Goal: Transaction & Acquisition: Purchase product/service

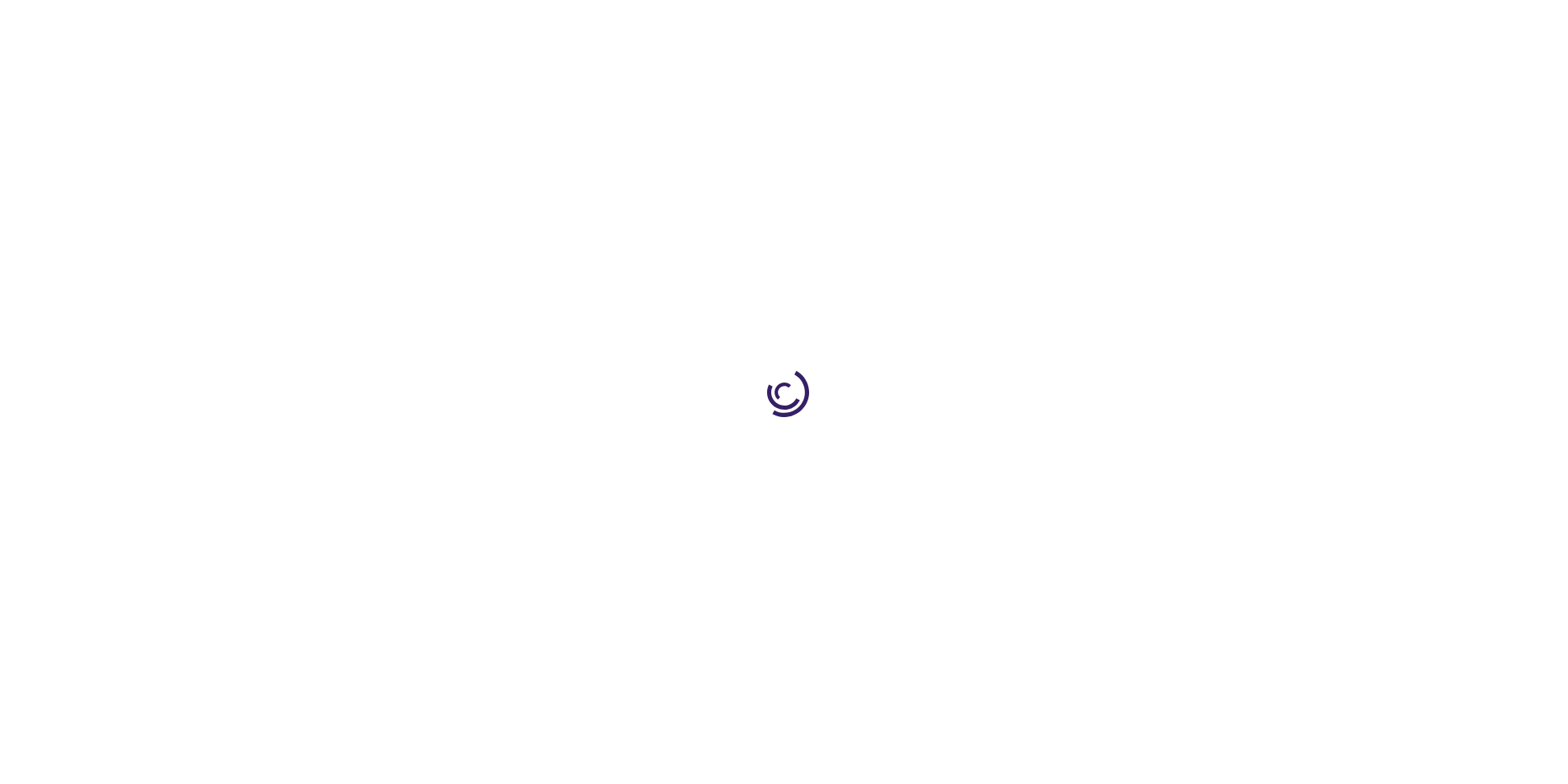
type input "0"
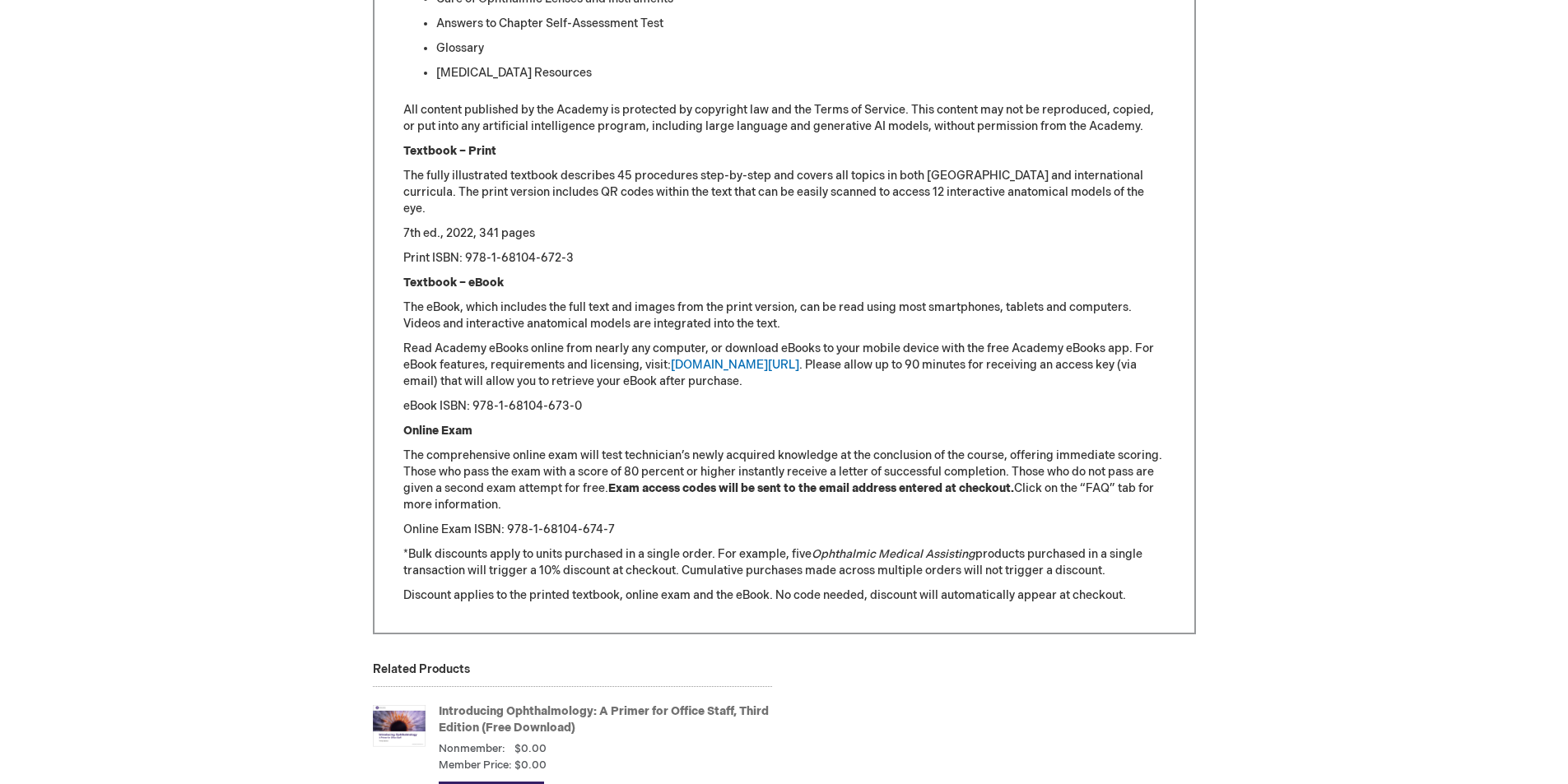
scroll to position [1810, 0]
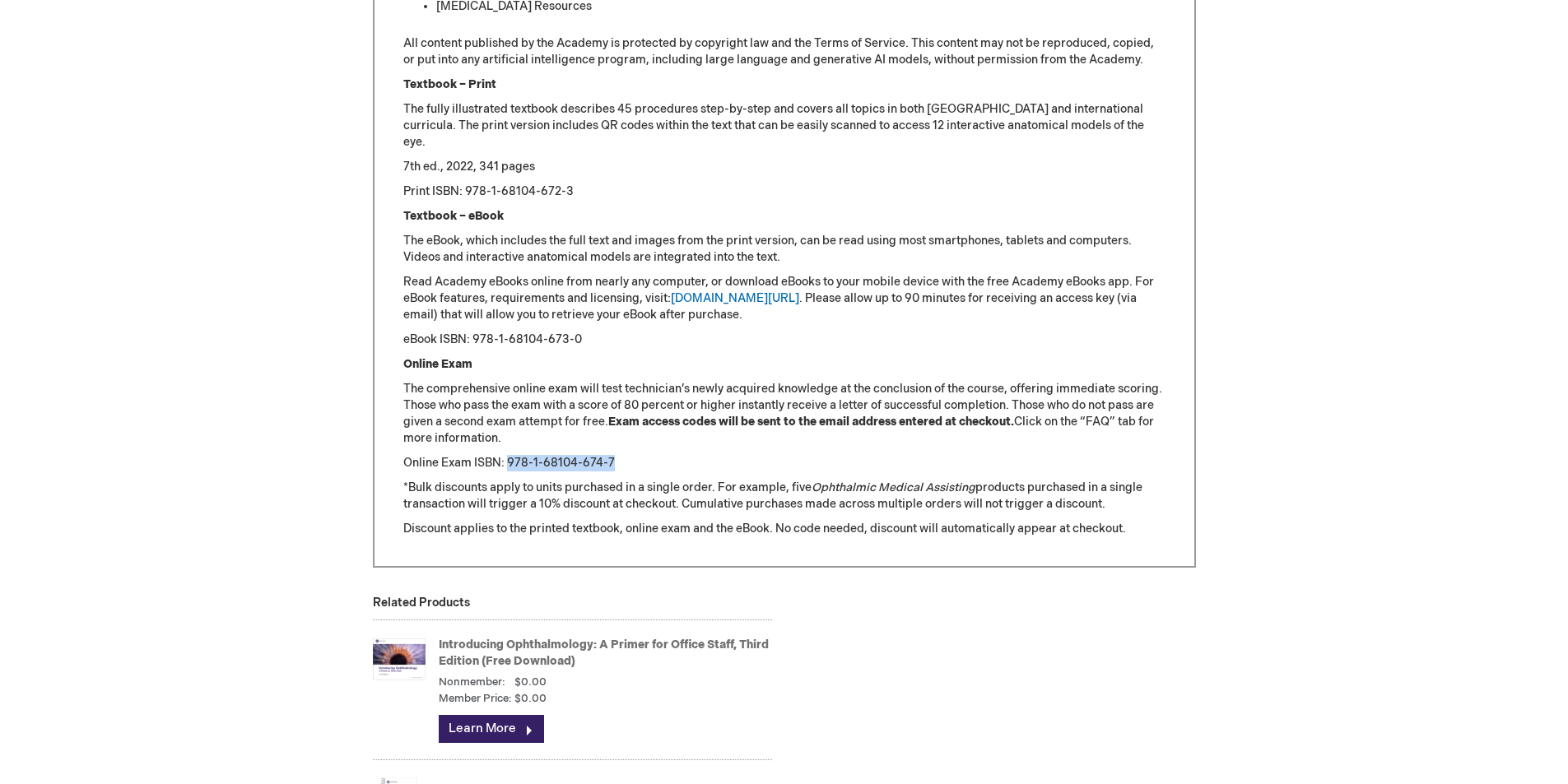
drag, startPoint x: 651, startPoint y: 463, endPoint x: 509, endPoint y: 462, distance: 142.0
click at [509, 462] on p "Online Exam ISBN: 978-1-68104-674-7" at bounding box center [784, 463] width 762 height 16
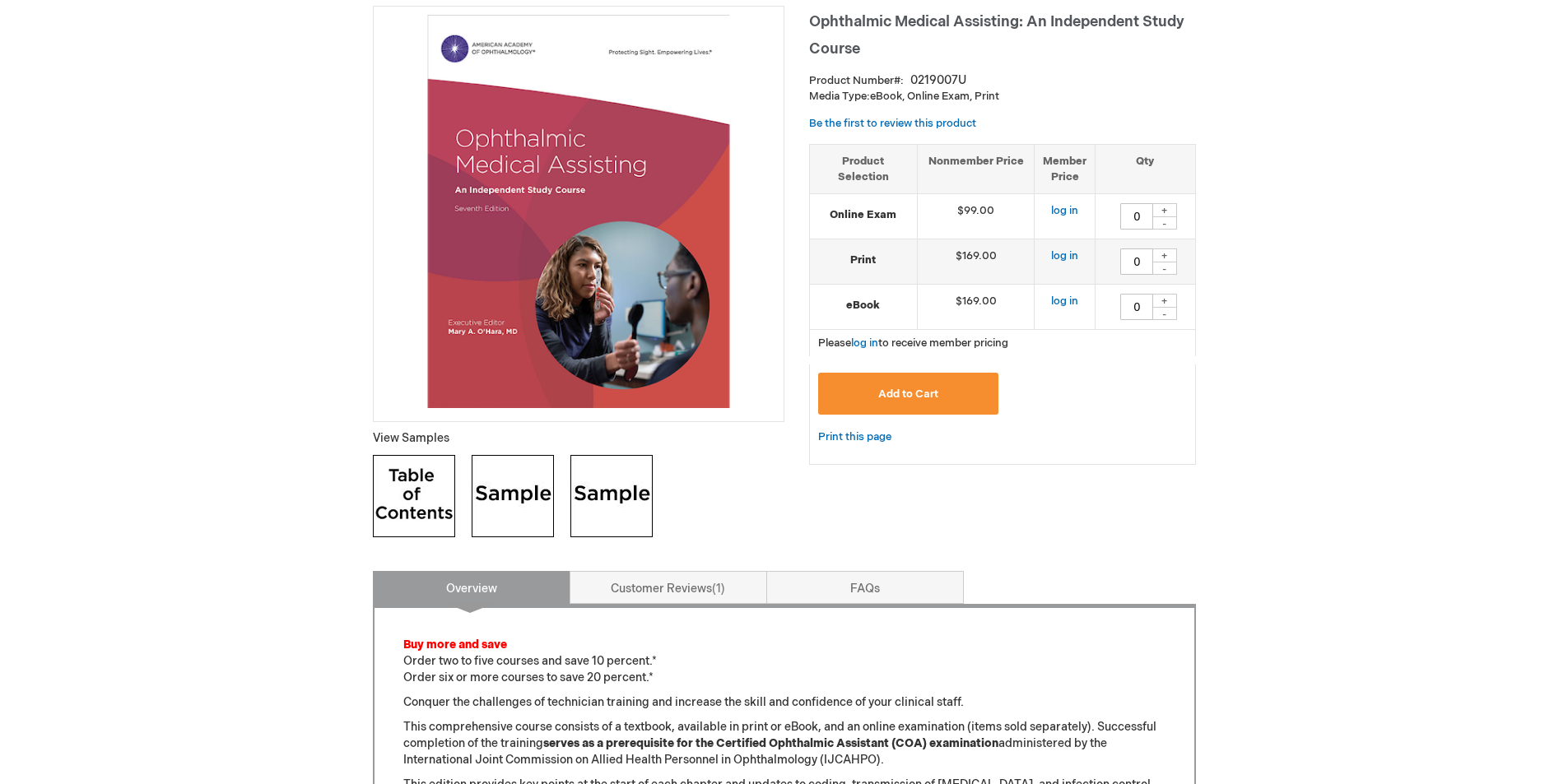
scroll to position [247, 0]
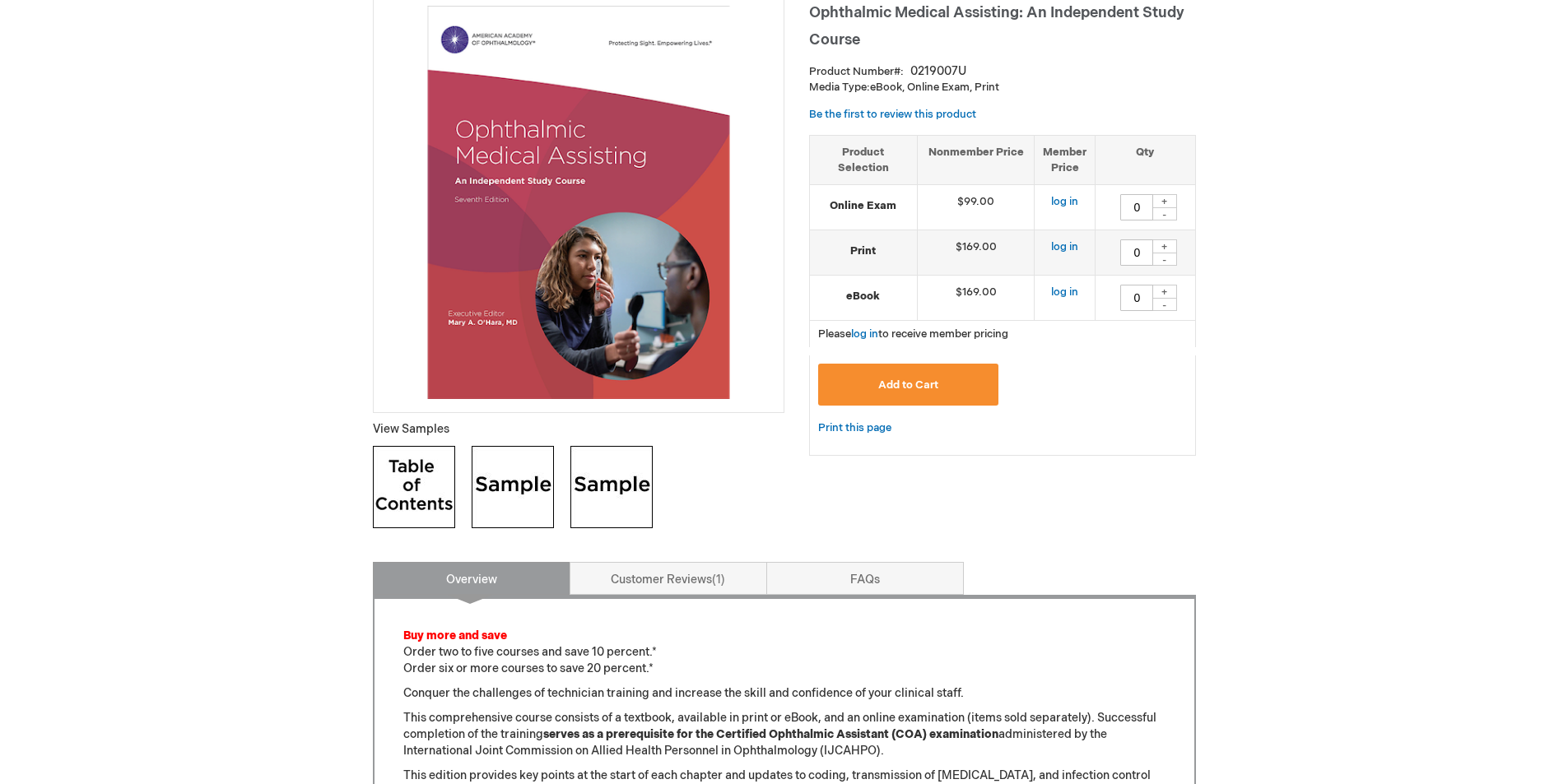
click at [492, 496] on img at bounding box center [512, 486] width 82 height 82
click at [605, 493] on img at bounding box center [611, 486] width 82 height 82
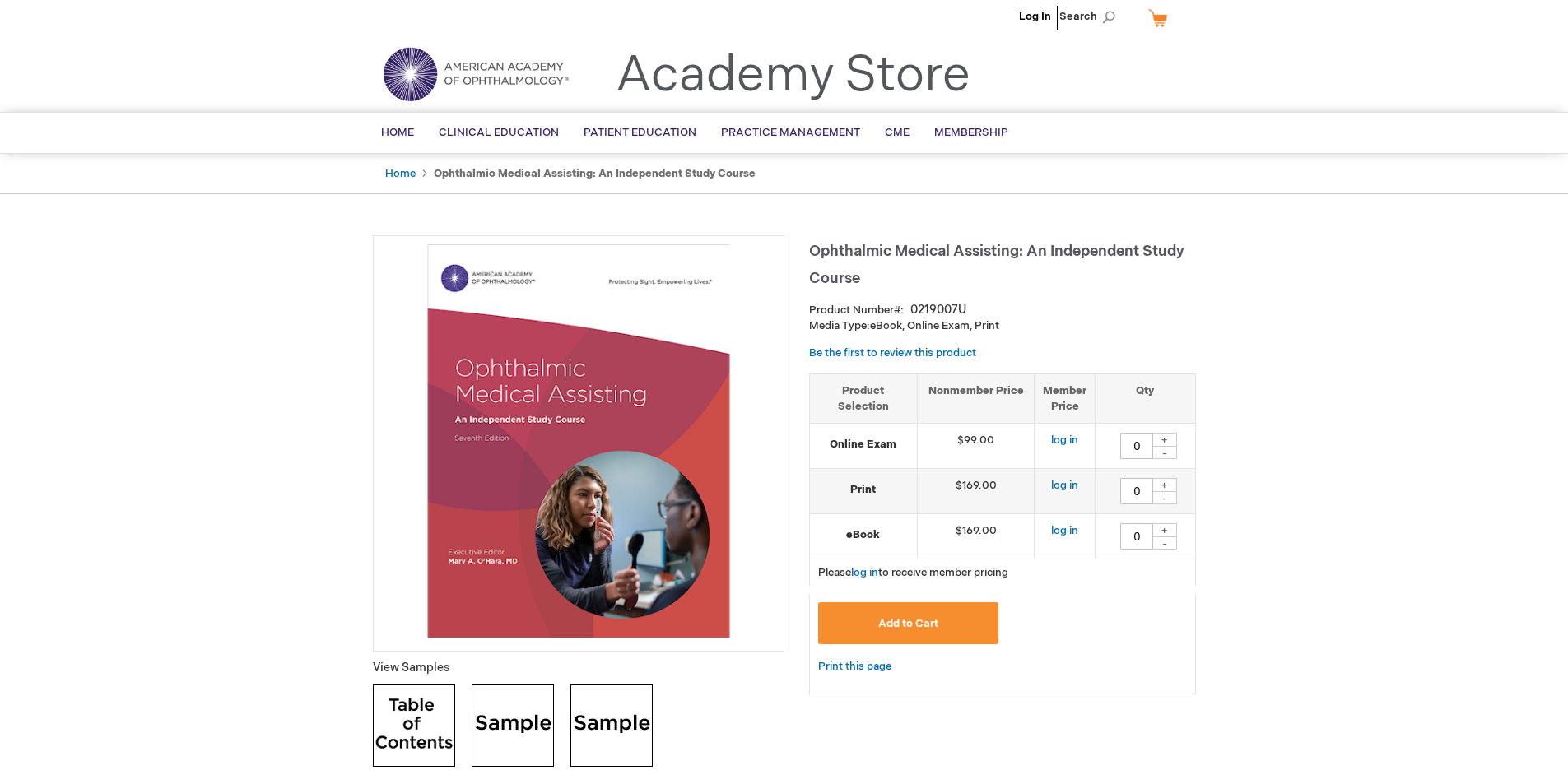
scroll to position [0, 0]
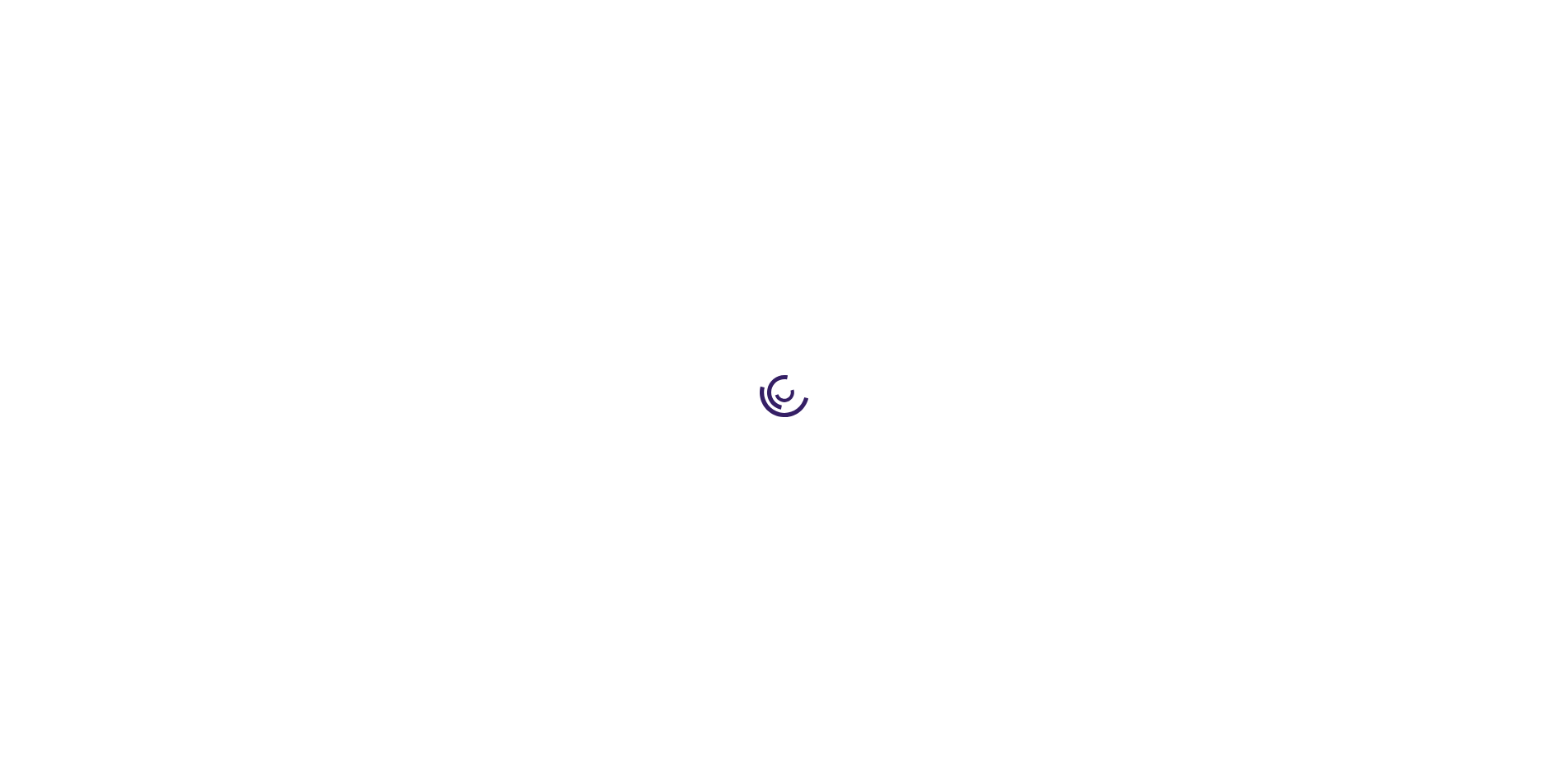
type input "0"
